Goal: Information Seeking & Learning: Learn about a topic

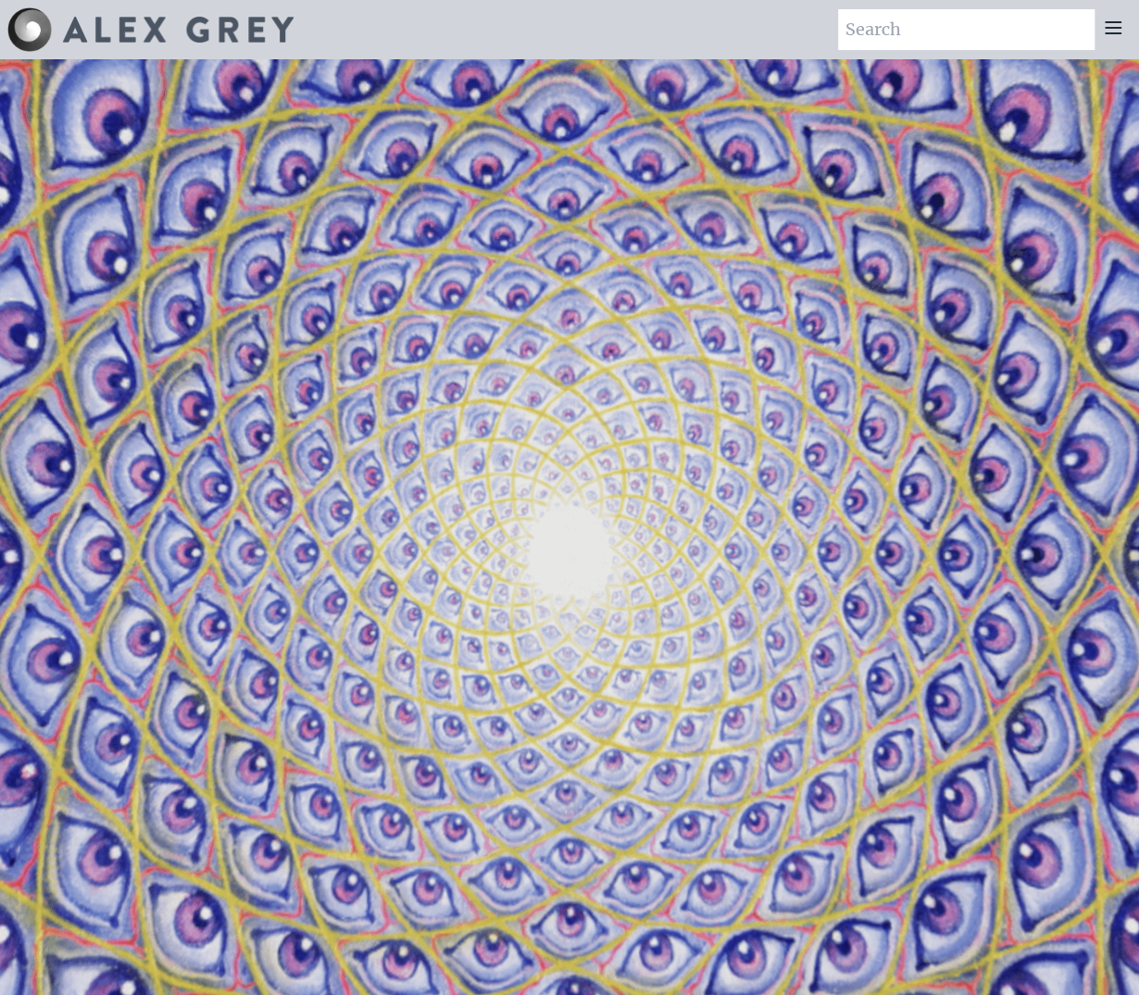
click at [1109, 23] on icon at bounding box center [1113, 27] width 15 height 11
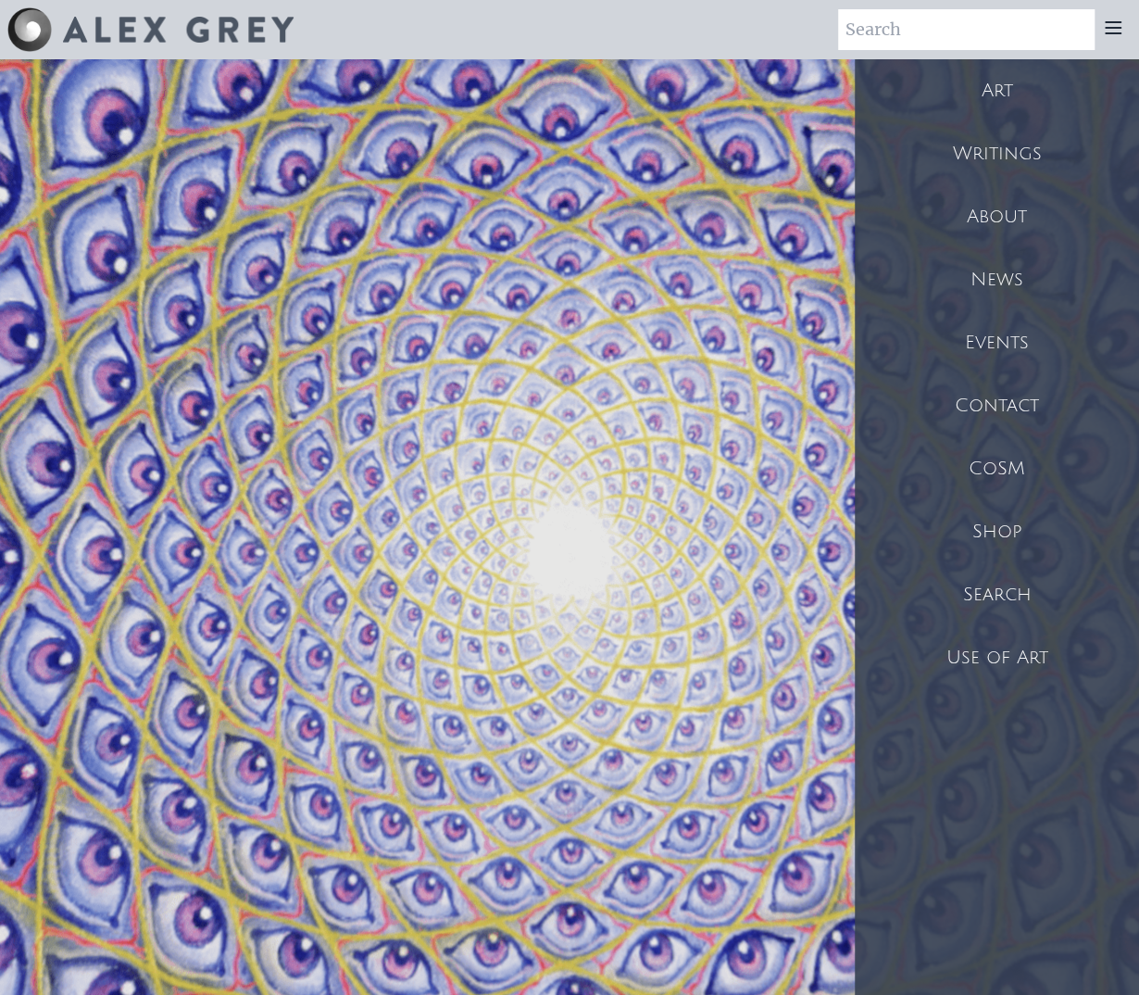
click at [1007, 95] on div "Art" at bounding box center [997, 90] width 285 height 63
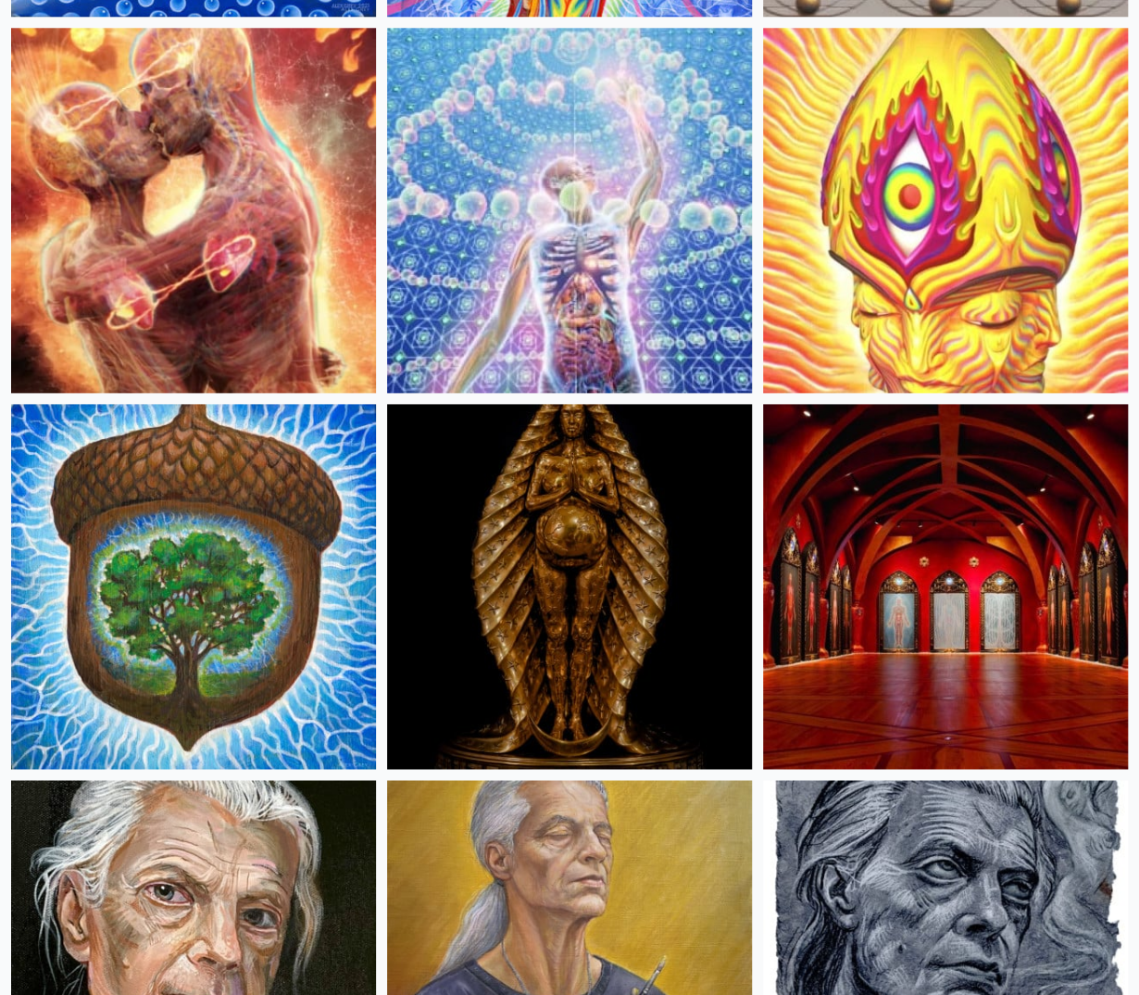
scroll to position [976, 0]
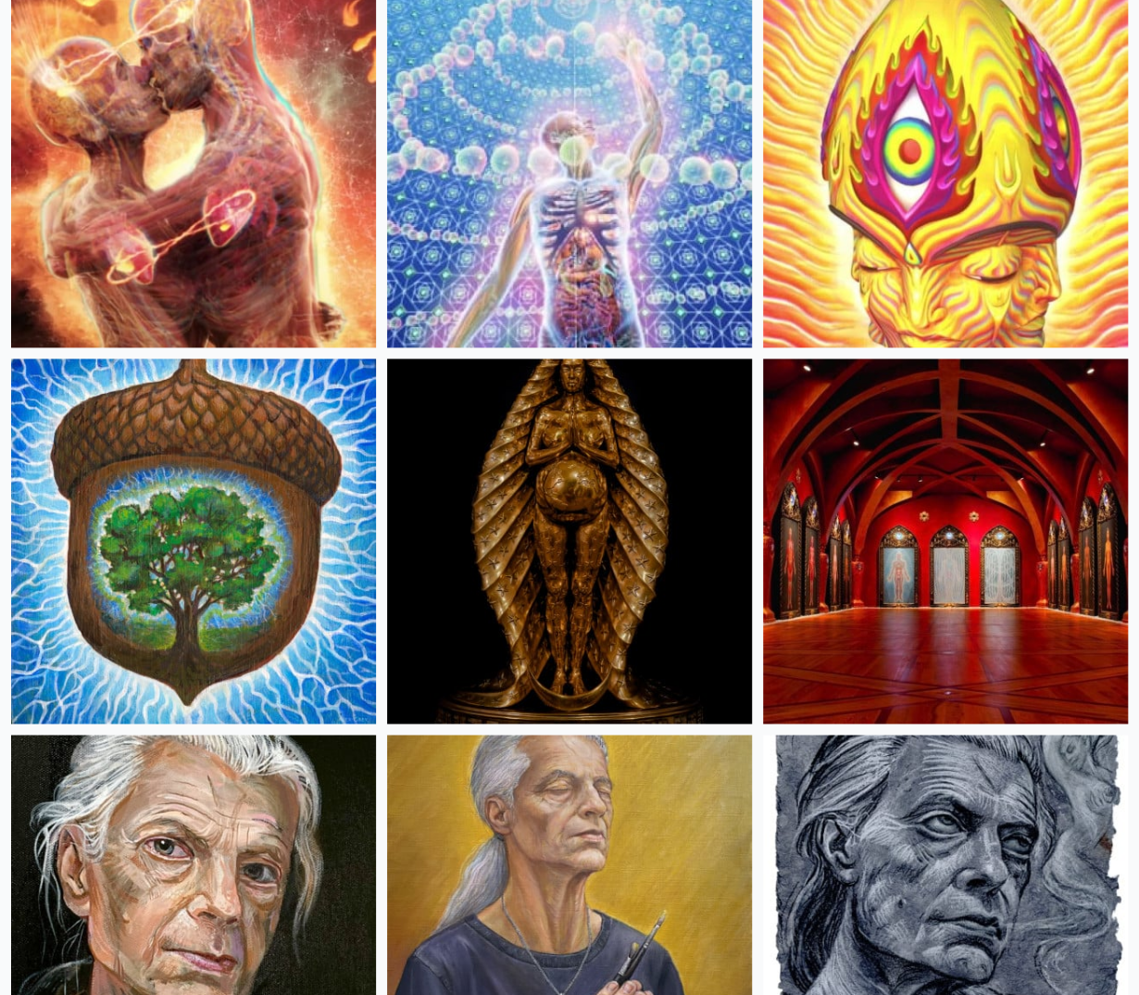
click at [560, 165] on img at bounding box center [569, 164] width 365 height 365
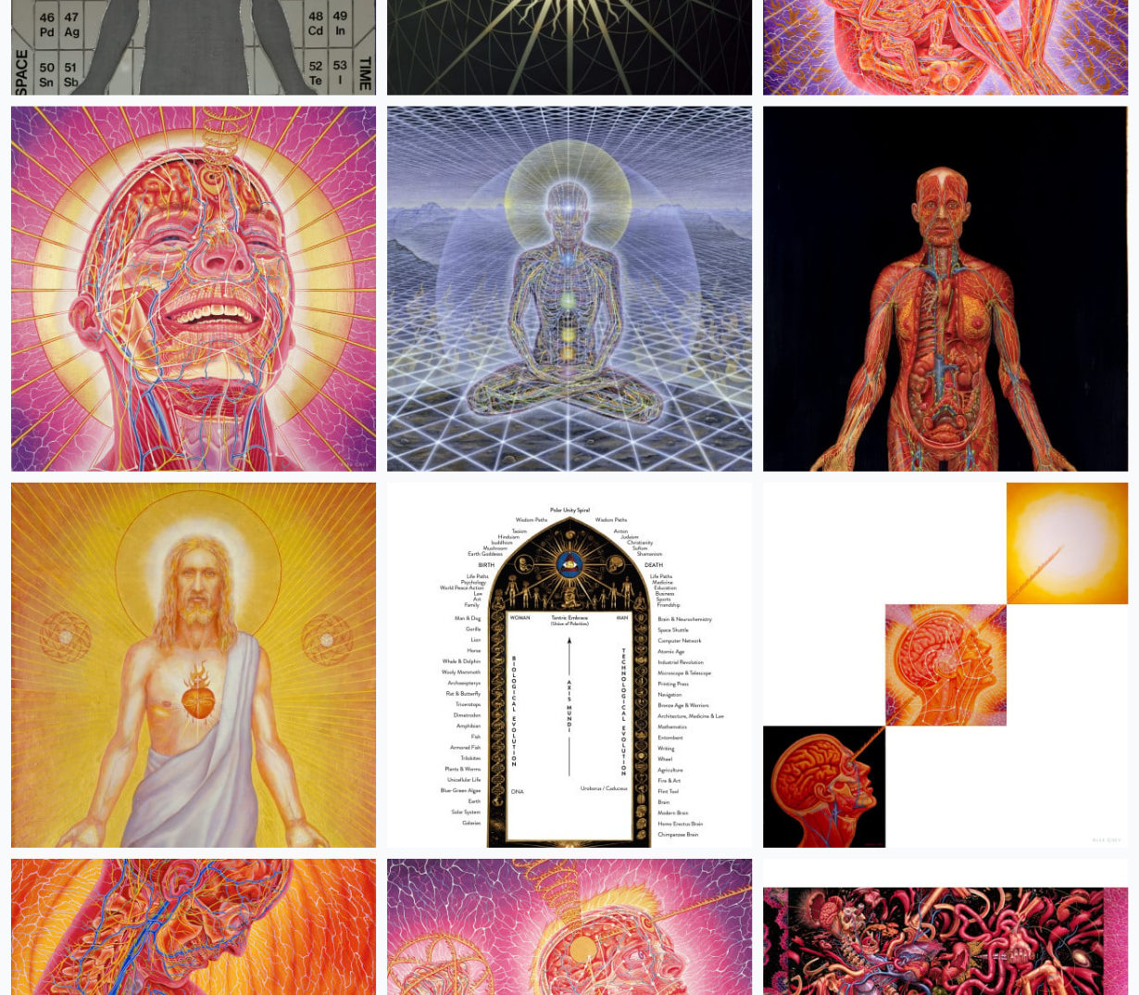
scroll to position [32901, 0]
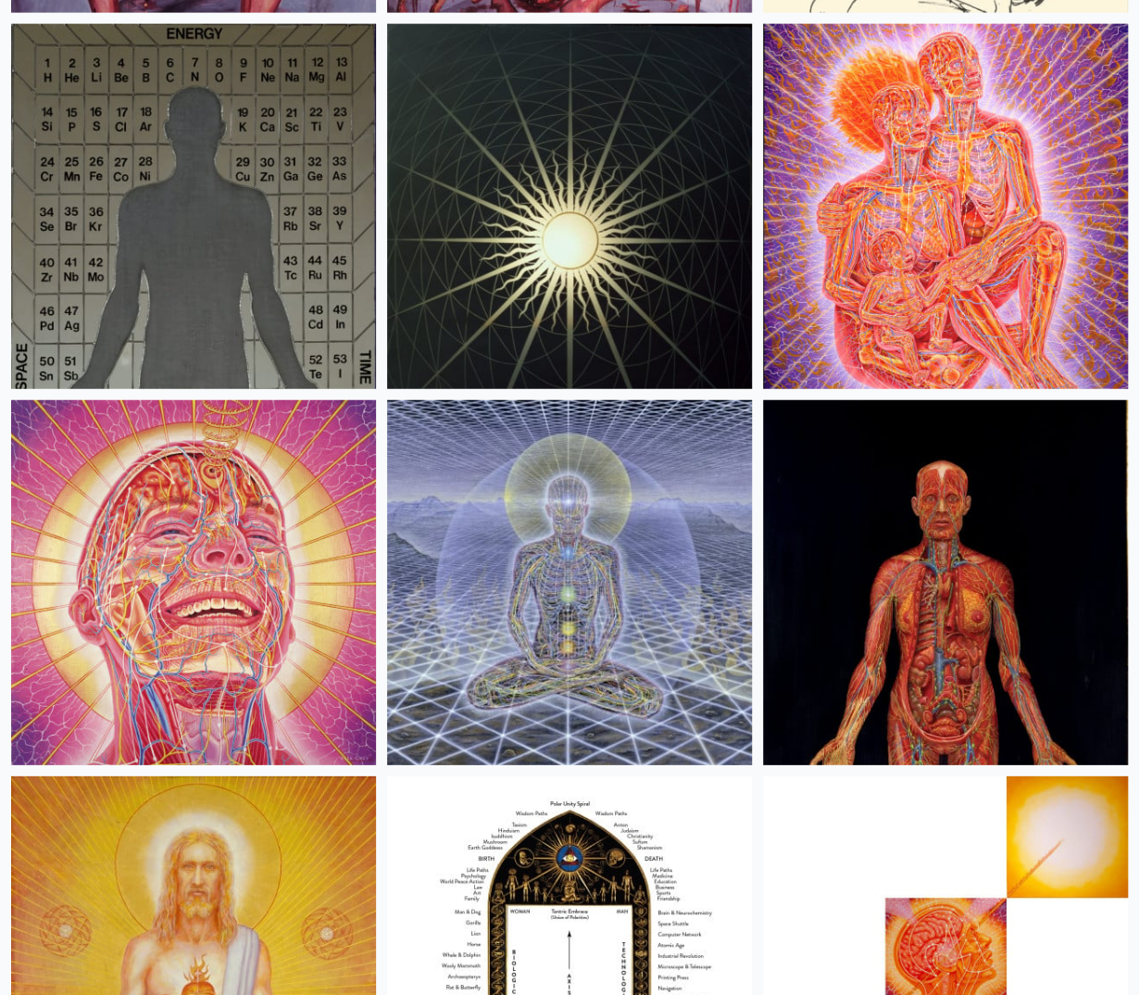
click at [576, 546] on img at bounding box center [569, 582] width 365 height 365
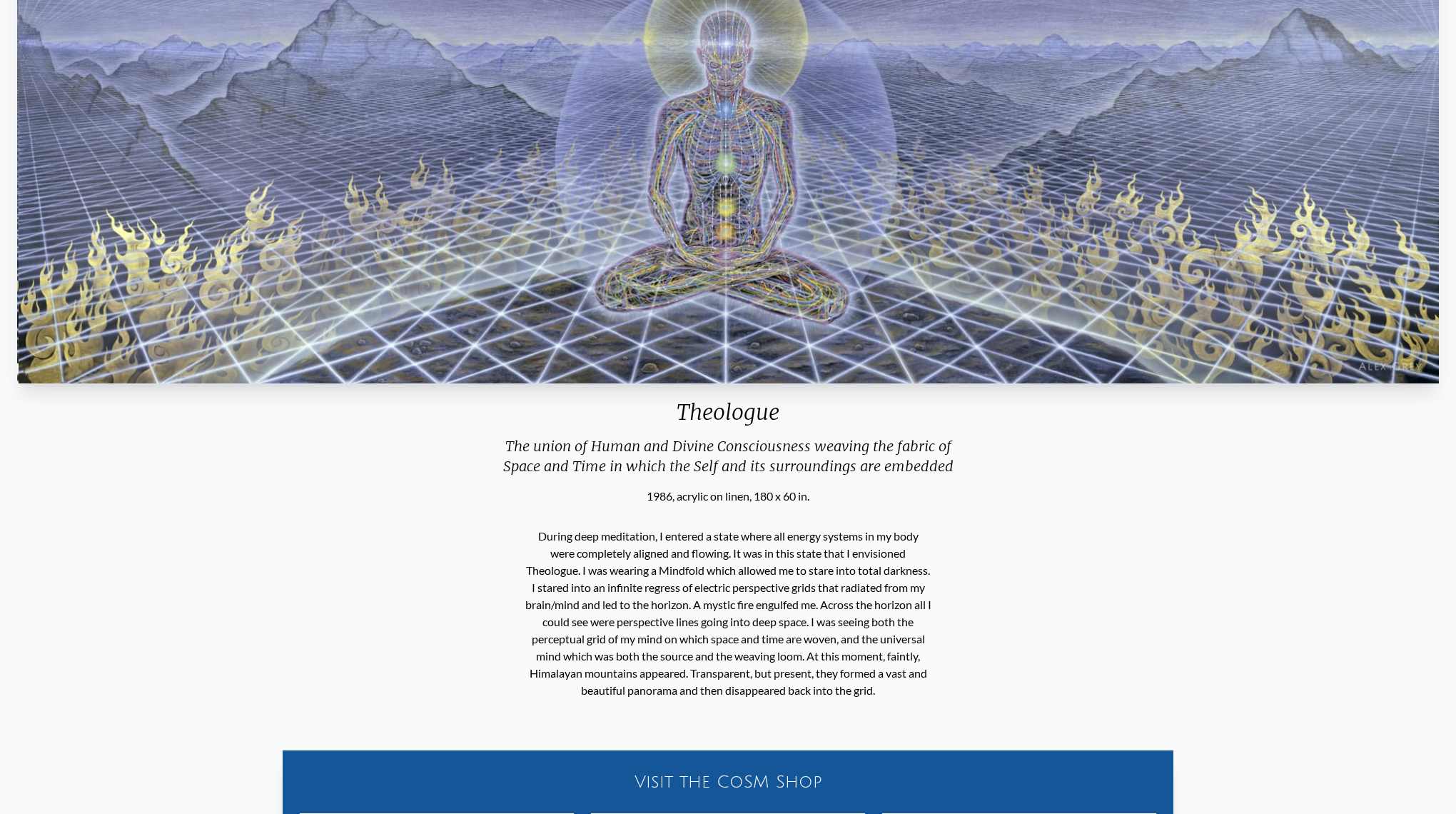
scroll to position [226, 0]
